Goal: Check status

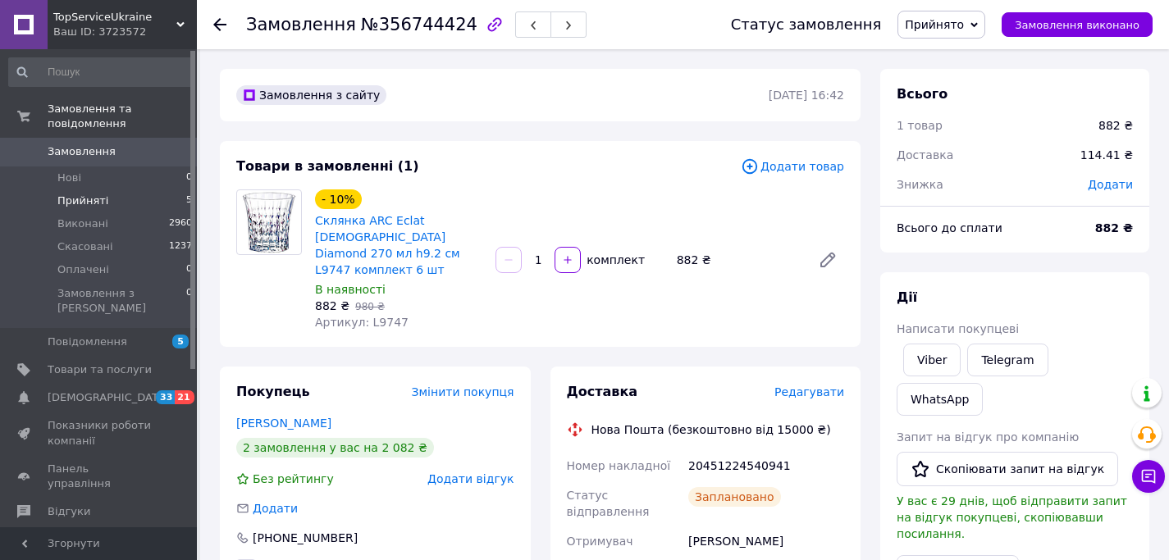
click at [82, 194] on span "Прийняті" at bounding box center [82, 201] width 51 height 15
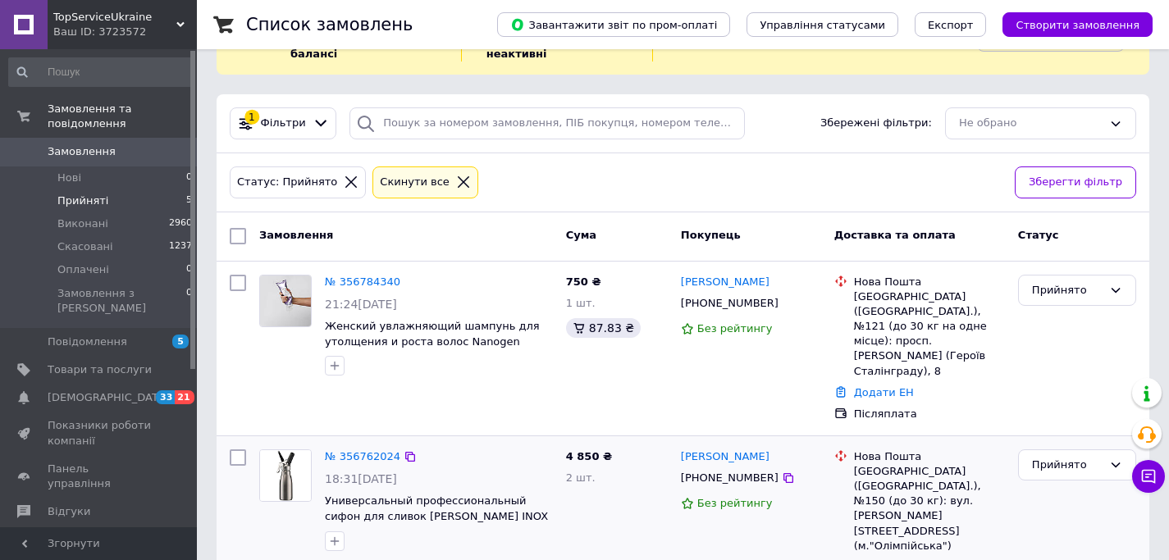
scroll to position [164, 0]
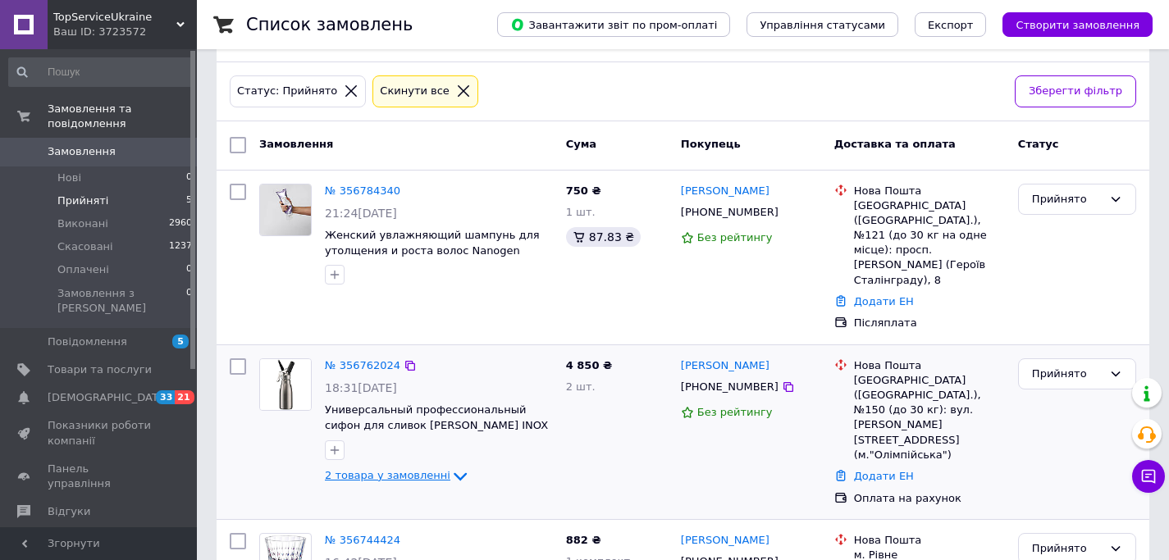
click at [349, 469] on span "2 товара у замовленні" at bounding box center [387, 475] width 125 height 12
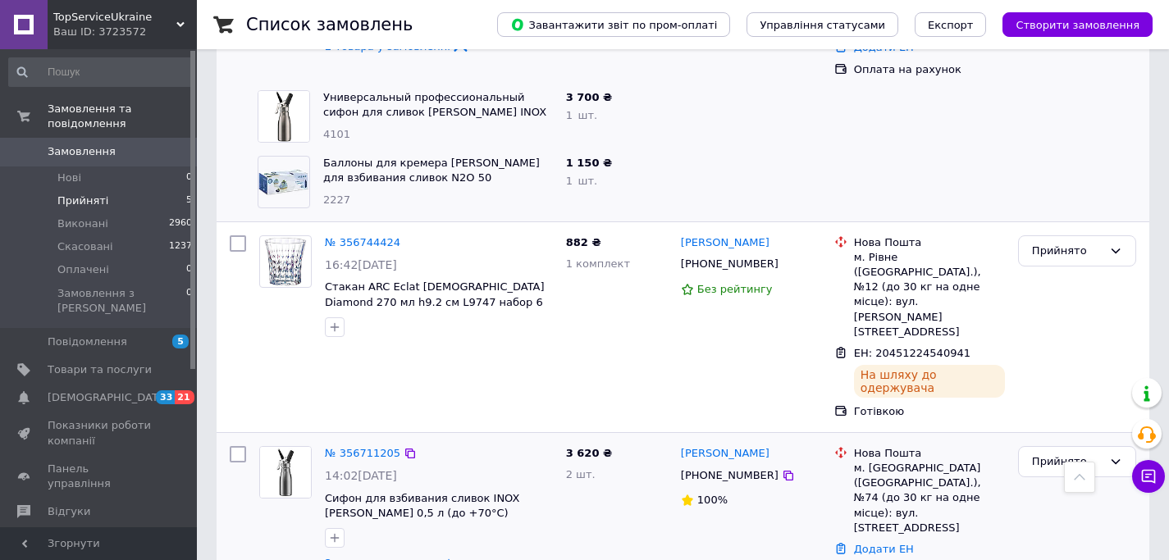
scroll to position [574, 0]
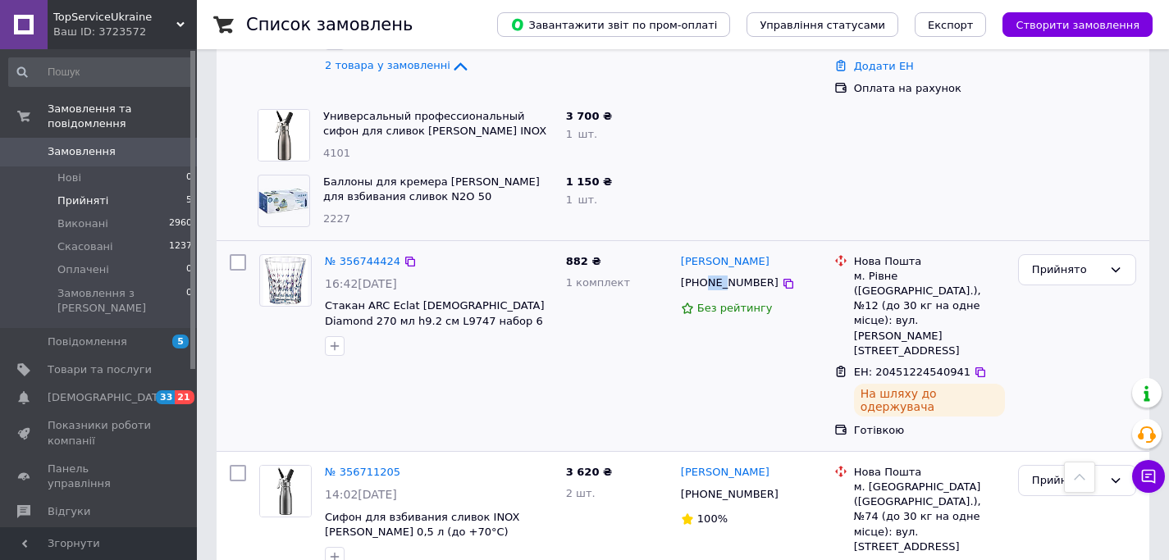
drag, startPoint x: 719, startPoint y: 233, endPoint x: 705, endPoint y: 237, distance: 14.5
click at [705, 272] on div "[PHONE_NUMBER]" at bounding box center [730, 282] width 104 height 21
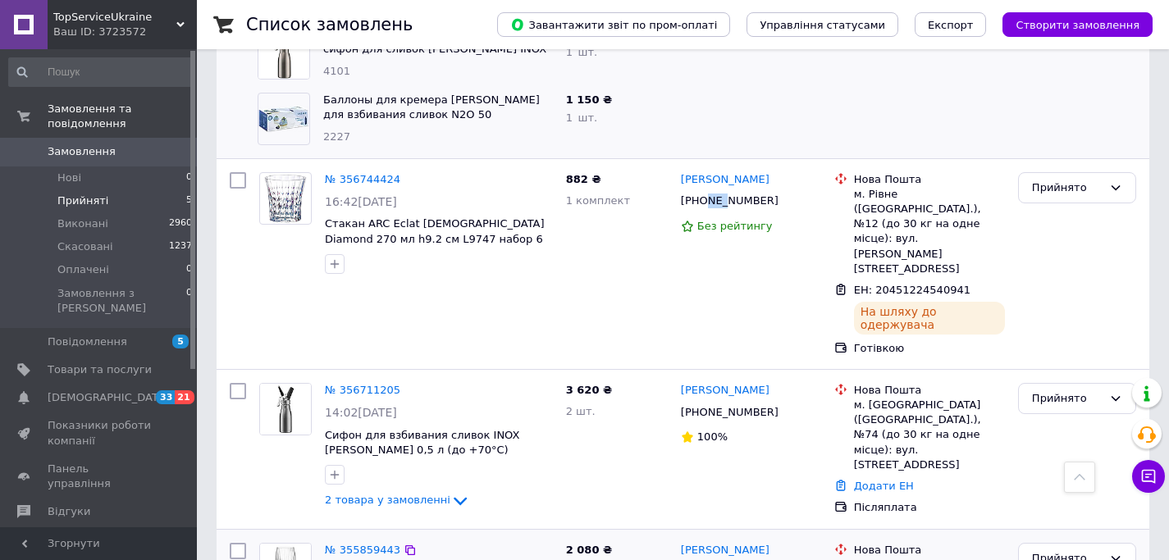
scroll to position [685, 0]
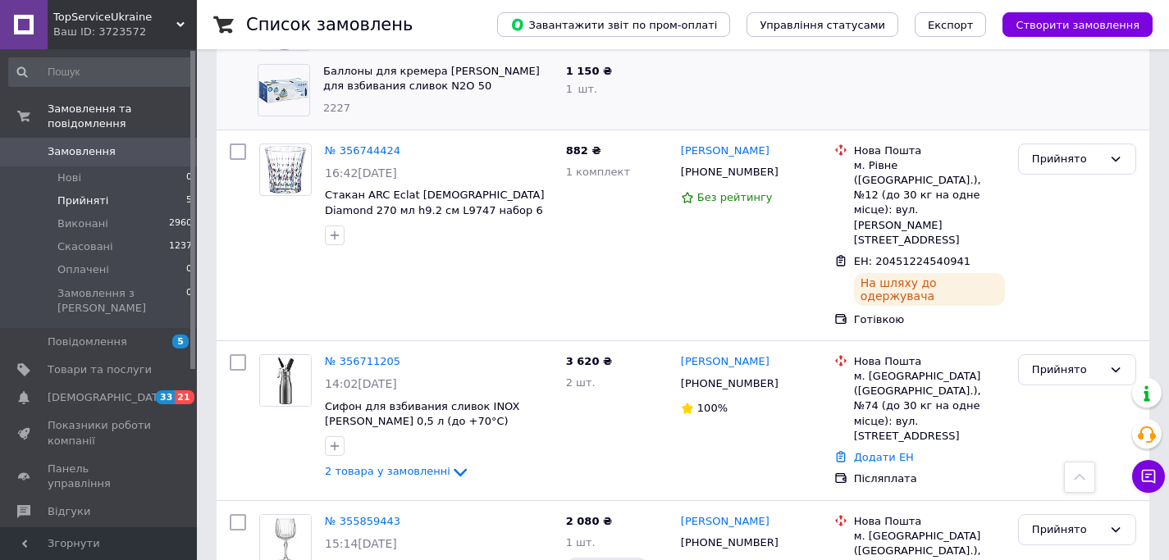
click at [96, 196] on li "Прийняті 5" at bounding box center [101, 200] width 202 height 23
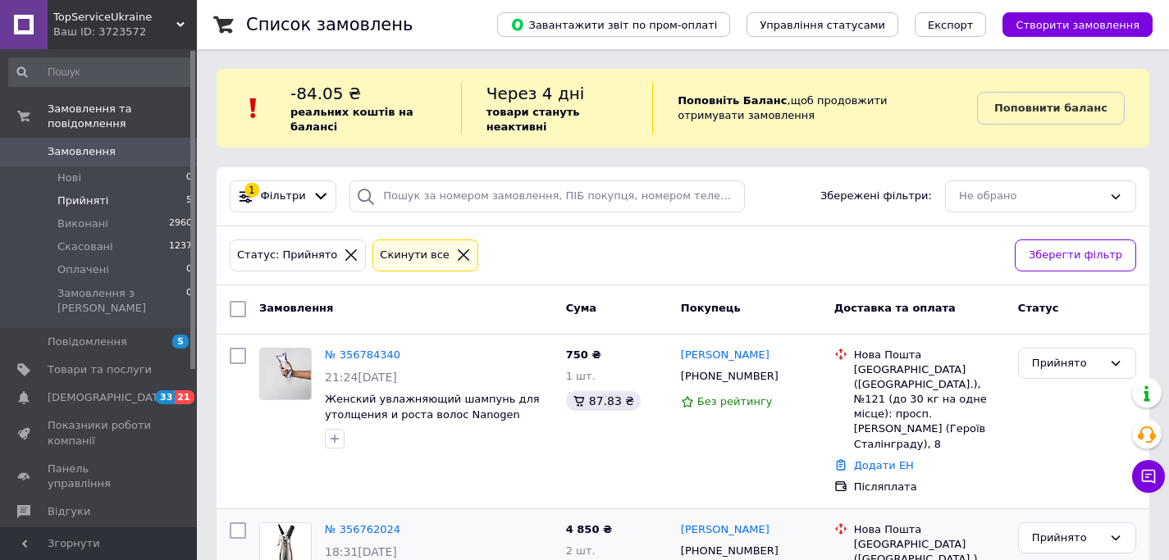
scroll to position [246, 0]
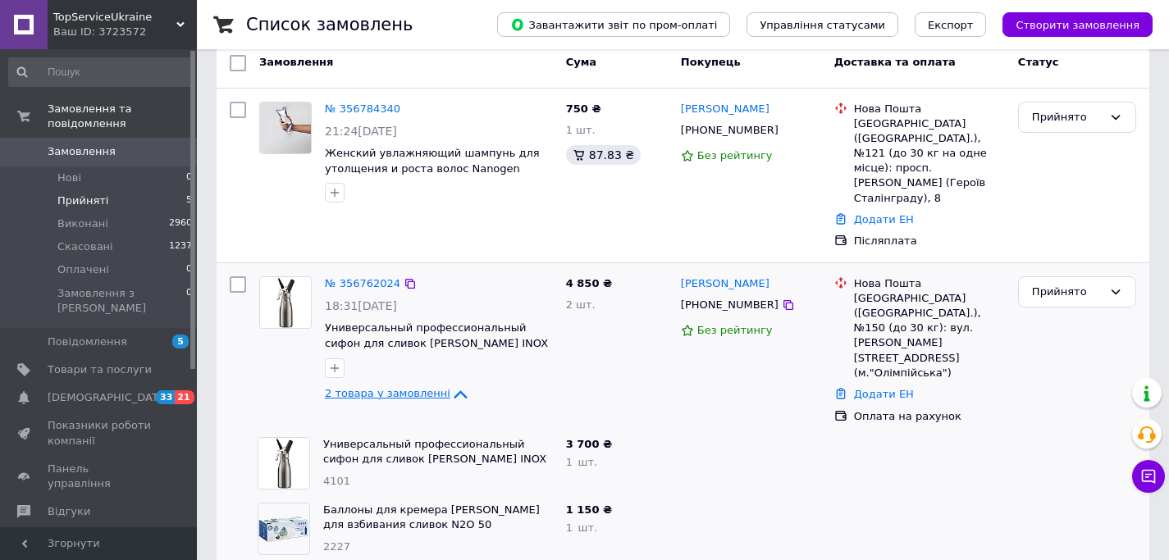
click at [395, 387] on span "2 товара у замовленні" at bounding box center [387, 393] width 125 height 12
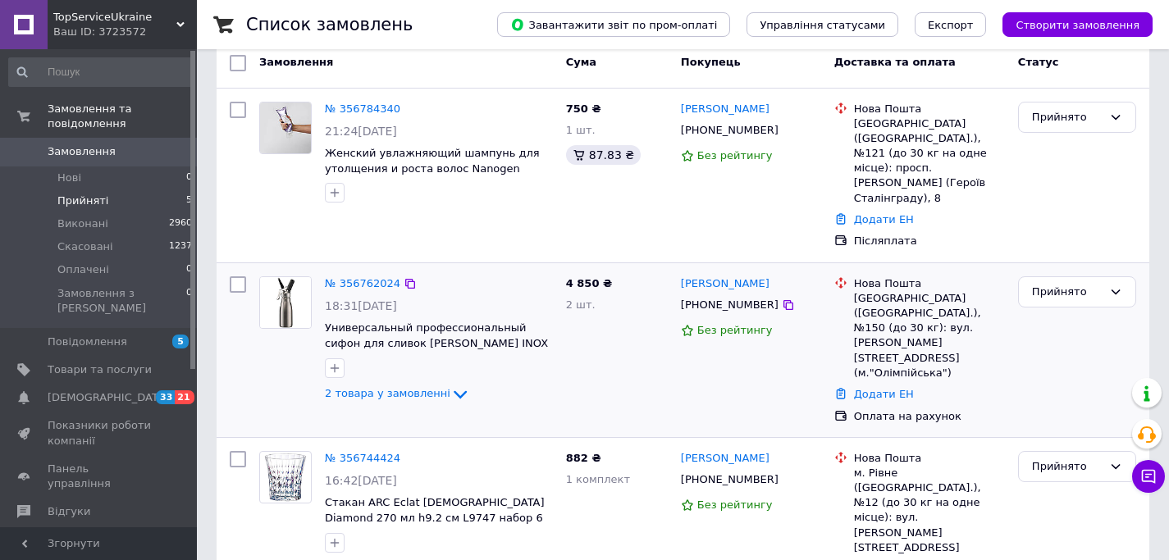
scroll to position [328, 0]
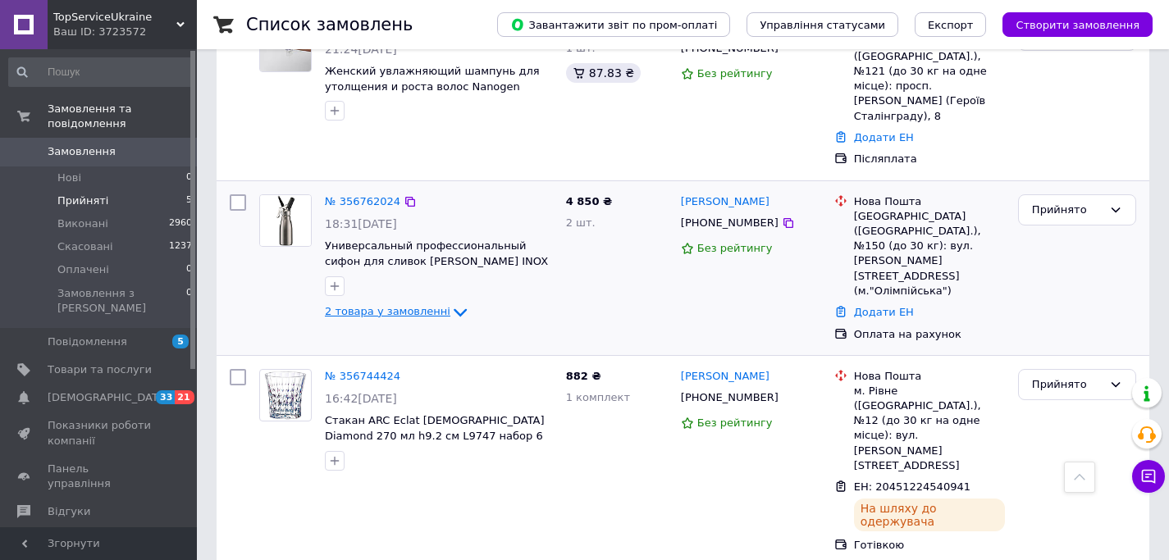
click at [388, 305] on span "2 товара у замовленні" at bounding box center [387, 311] width 125 height 12
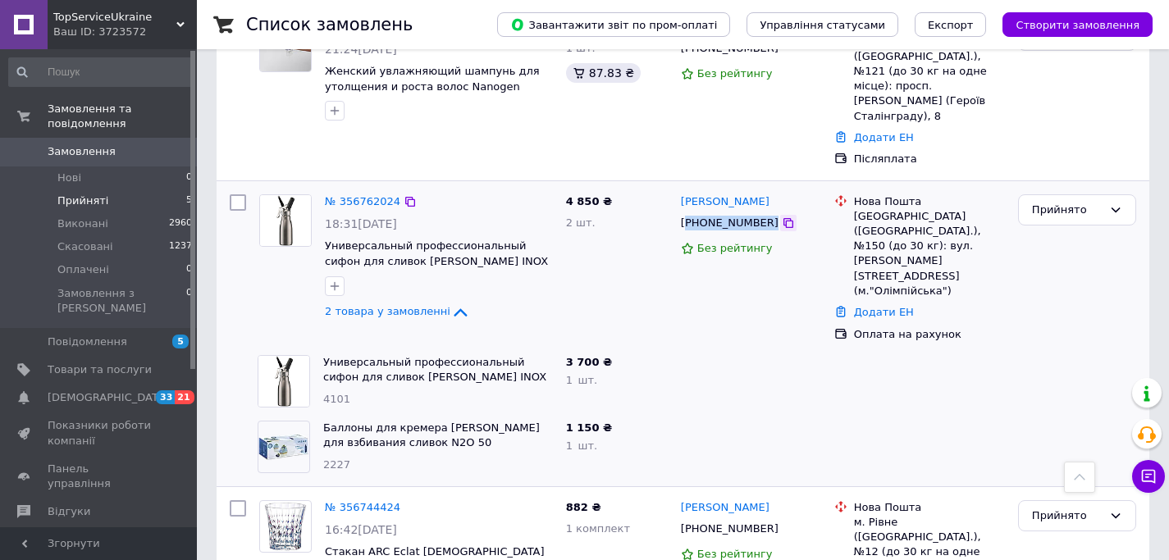
drag, startPoint x: 685, startPoint y: 197, endPoint x: 760, endPoint y: 196, distance: 75.5
click at [760, 214] on div "[PHONE_NUMBER]" at bounding box center [751, 223] width 144 height 18
copy div "380674916611"
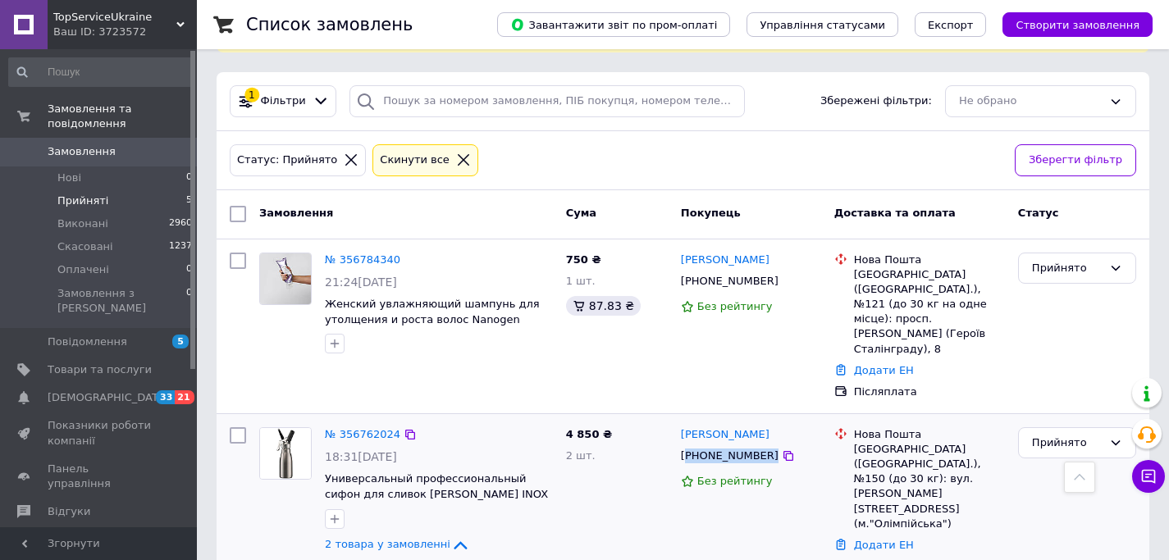
scroll to position [0, 0]
